Goal: Task Accomplishment & Management: Use online tool/utility

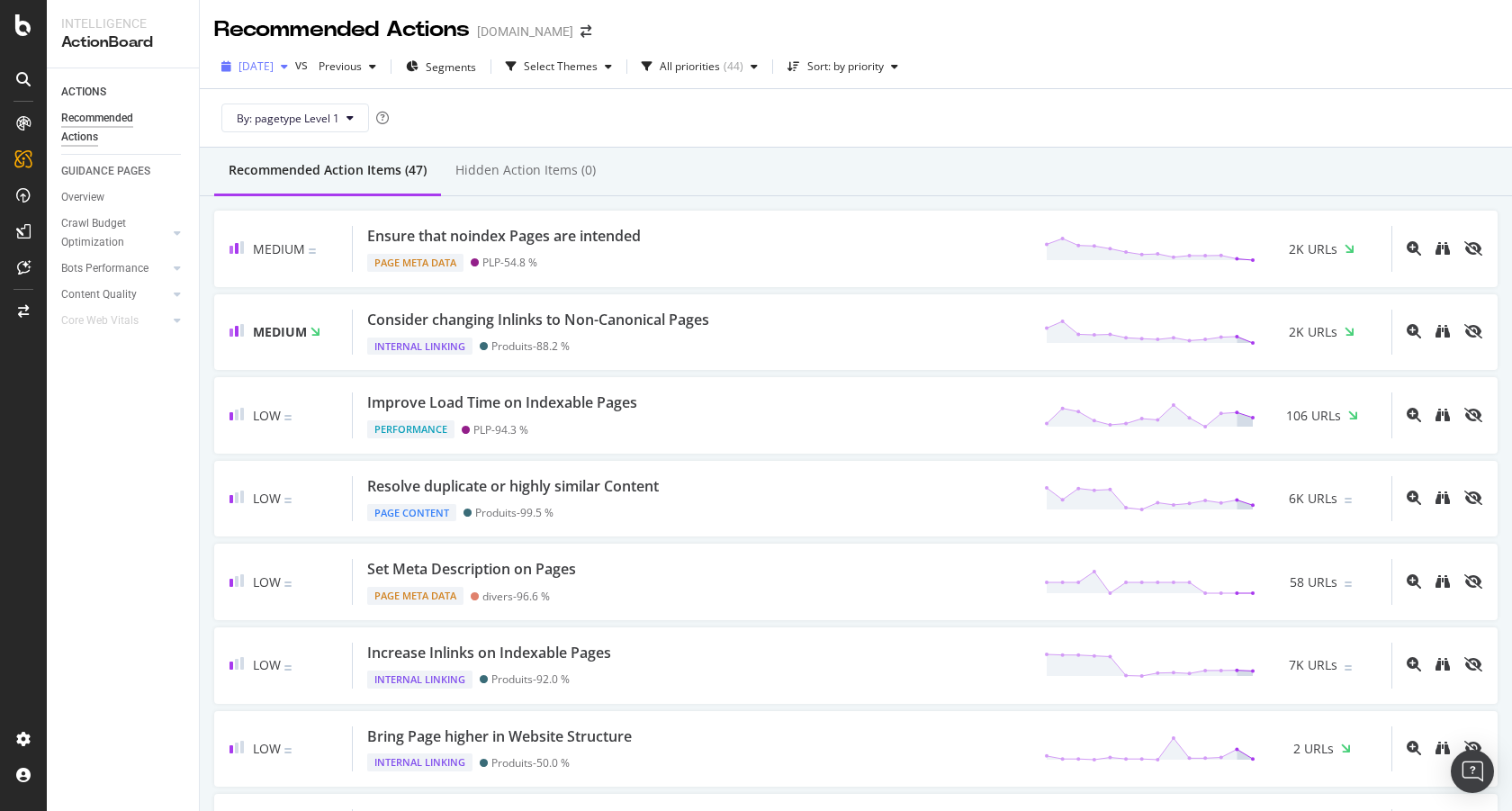
click at [295, 62] on div "button" at bounding box center [285, 66] width 22 height 11
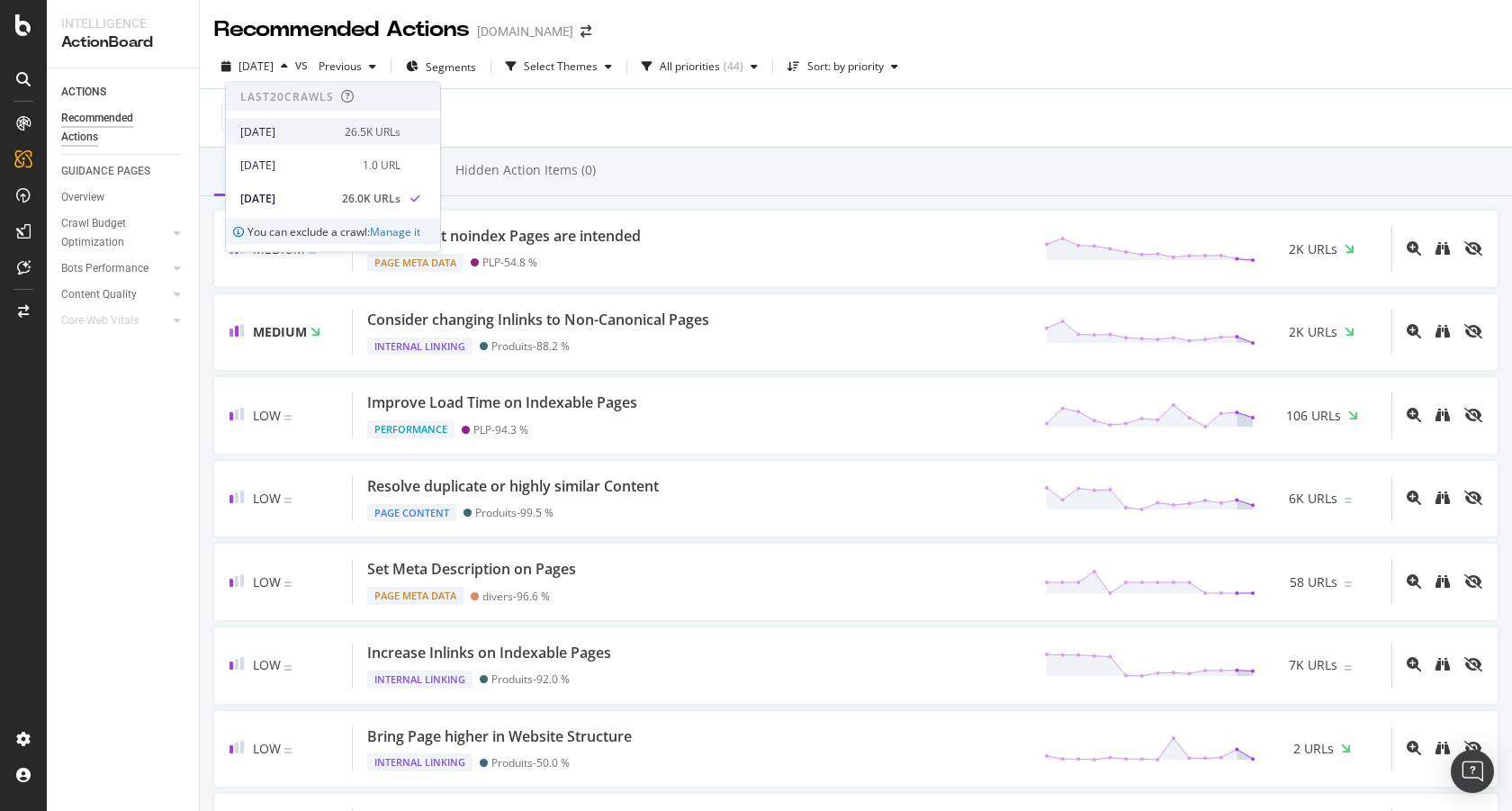
click at [297, 135] on div "2025 Oct. 9th" at bounding box center [286, 132] width 94 height 16
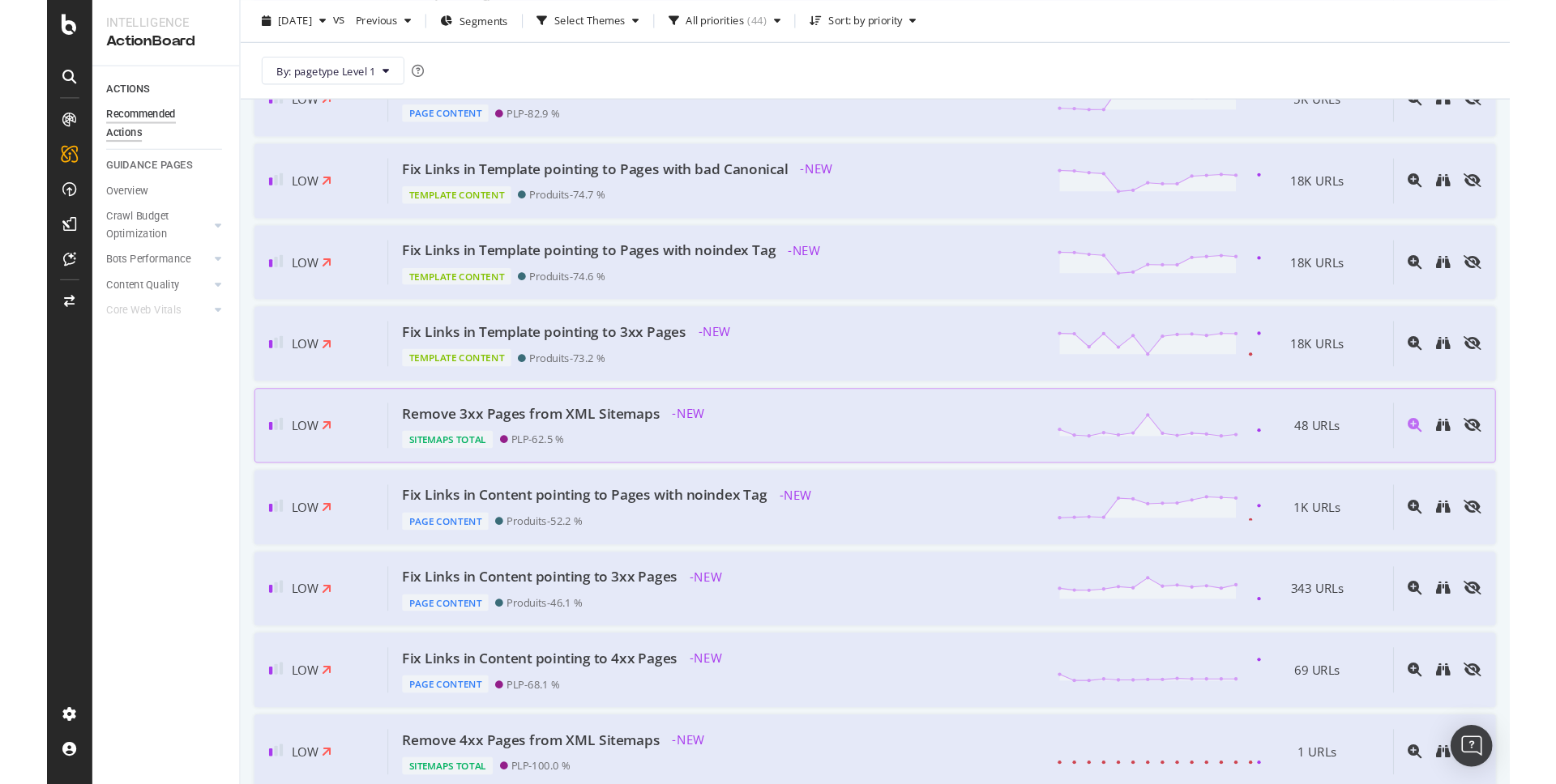
scroll to position [1496, 0]
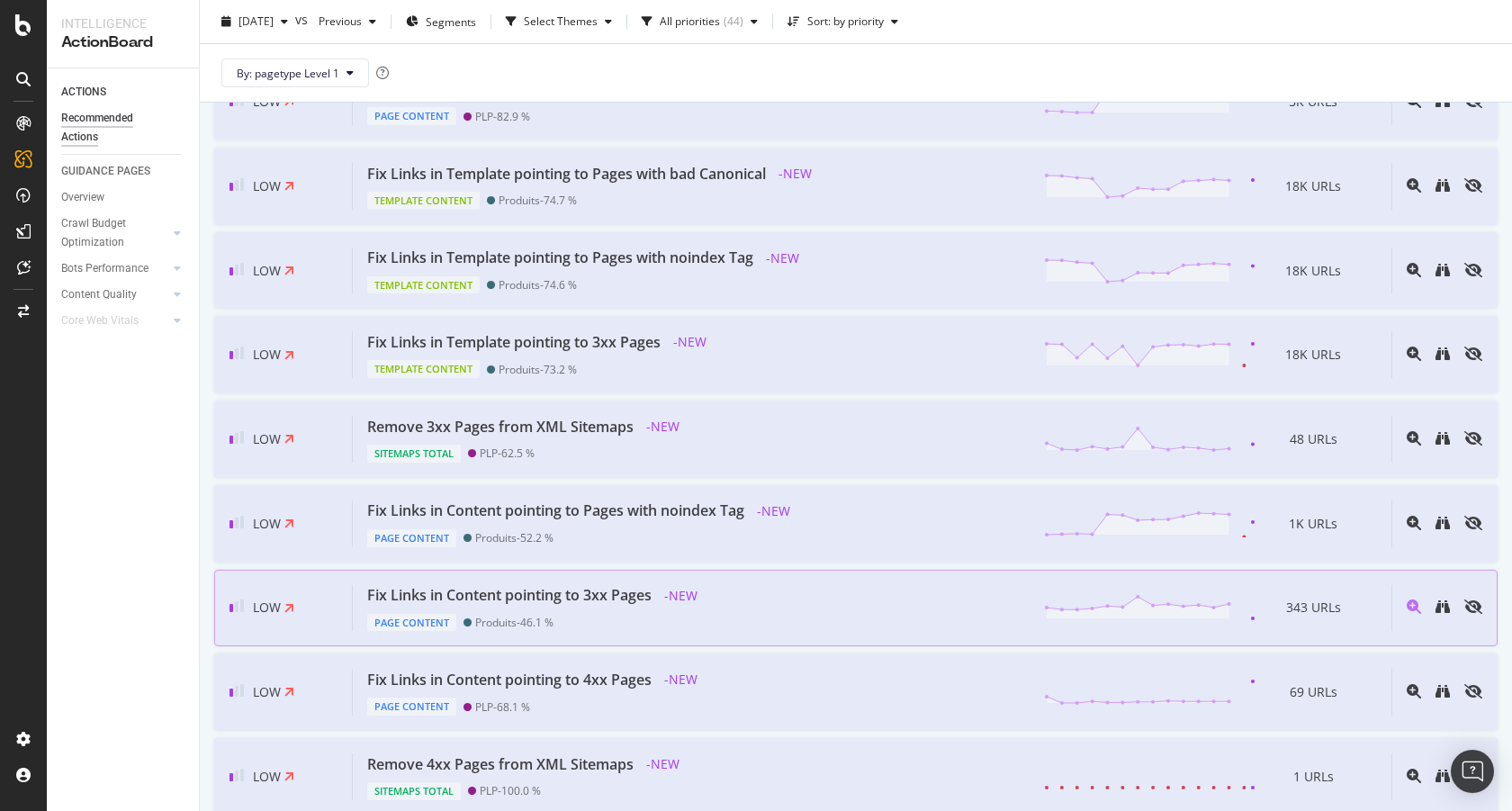
click at [568, 600] on div "Fix Links in Content pointing to 3xx Pages" at bounding box center [509, 595] width 285 height 21
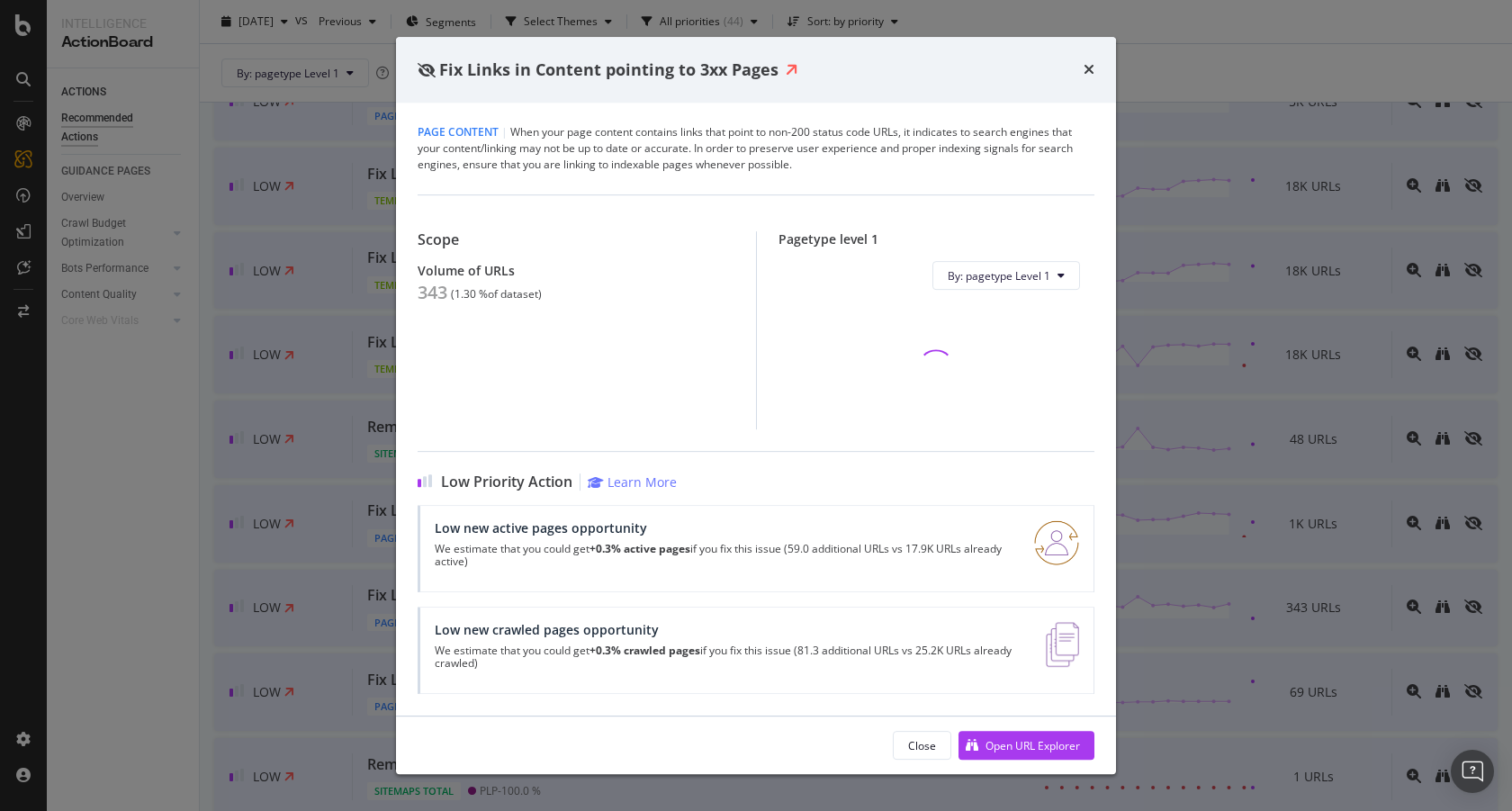
click at [1042, 727] on div "Close Open URL Explorer" at bounding box center [756, 745] width 720 height 57
click at [1026, 757] on div "Open URL Explorer" at bounding box center [1019, 746] width 122 height 27
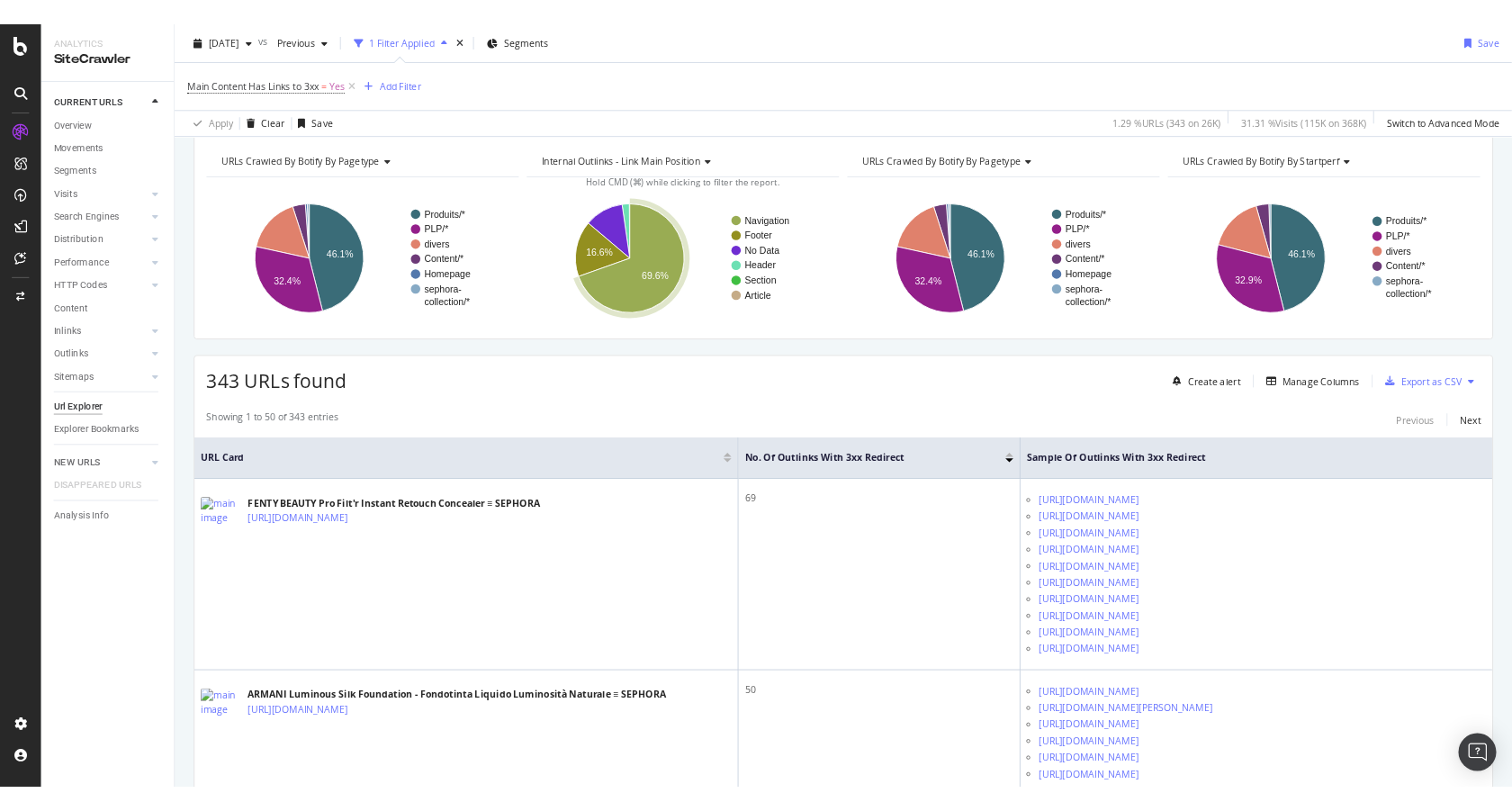
scroll to position [188, 0]
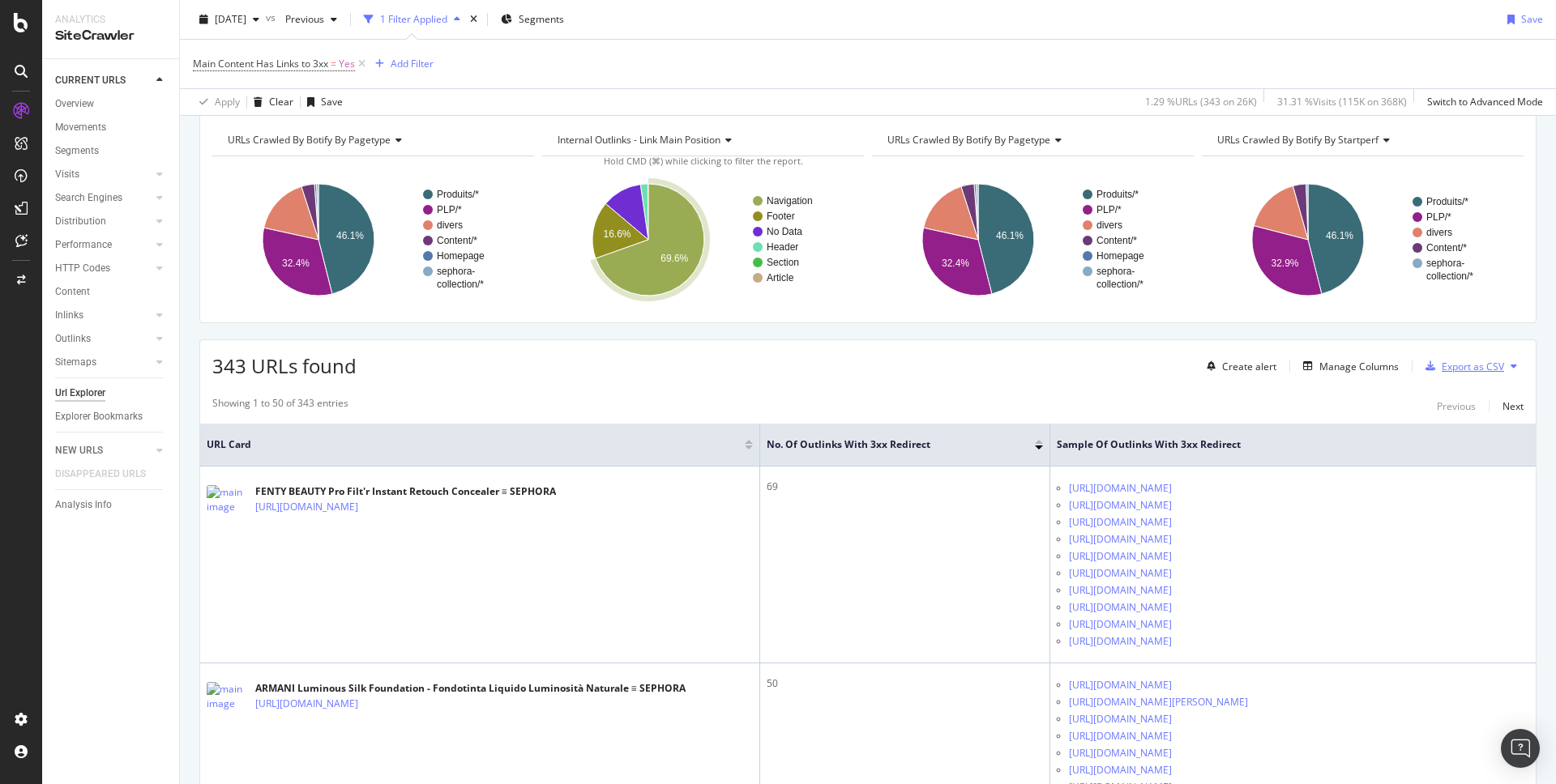
click at [1360, 367] on div "Export as CSV" at bounding box center [1473, 367] width 62 height 14
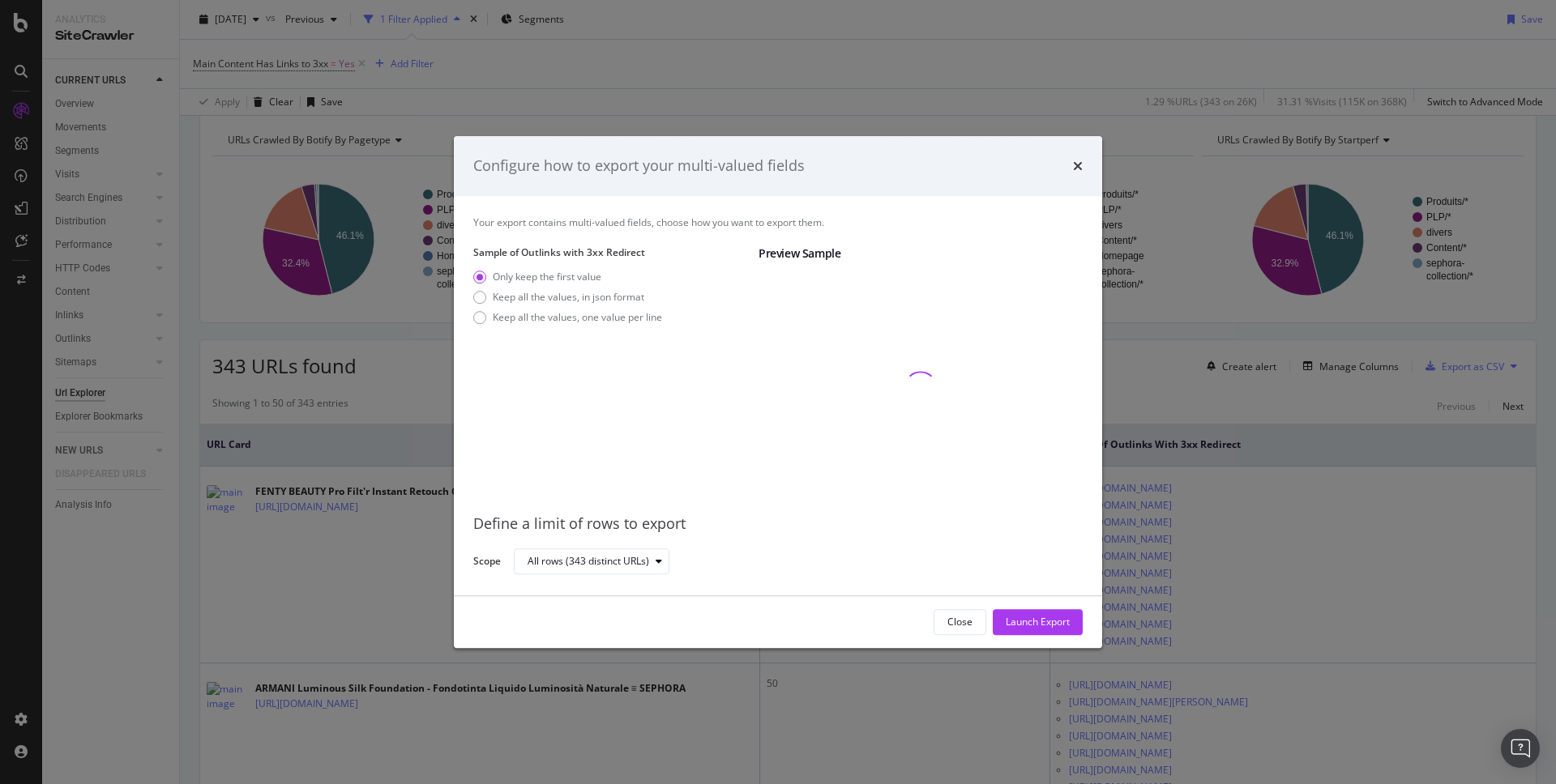
click at [550, 309] on div "Only keep the first value Keep all the values, in json format Keep all the valu…" at bounding box center [567, 300] width 189 height 61
click at [545, 315] on div "Keep all the values, one value per line" at bounding box center [577, 317] width 169 height 14
click at [1038, 622] on div "Launch Export" at bounding box center [1038, 621] width 64 height 14
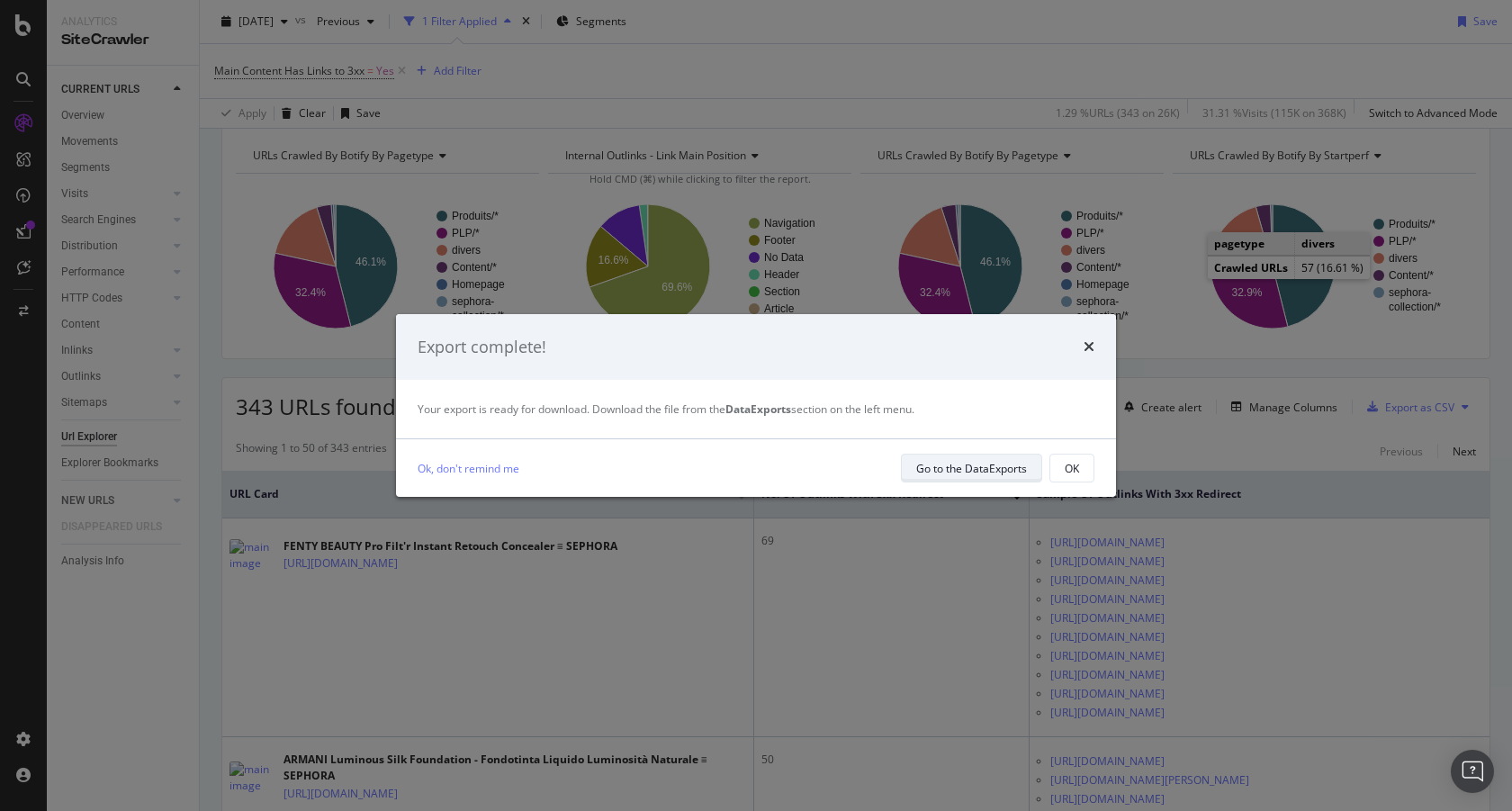
click at [1024, 475] on div "Go to the DataExports" at bounding box center [972, 468] width 111 height 15
